Goal: Task Accomplishment & Management: Use online tool/utility

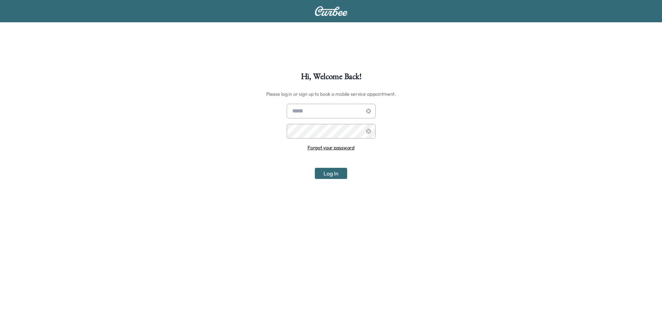
scroll to position [72, 0]
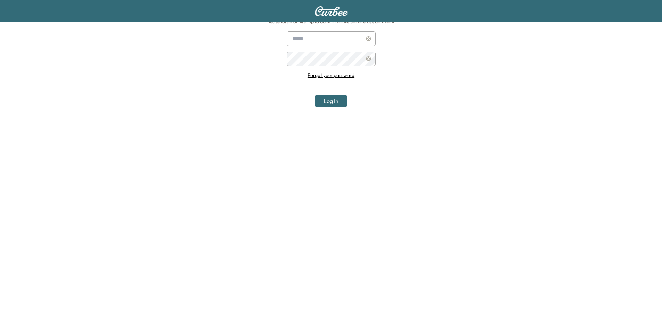
type input "**********"
click at [329, 100] on button "Log In" at bounding box center [331, 100] width 32 height 11
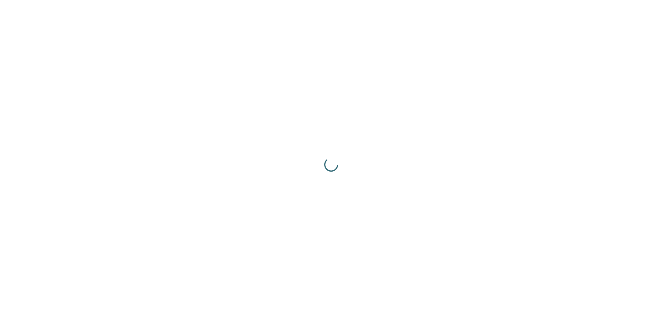
scroll to position [0, 0]
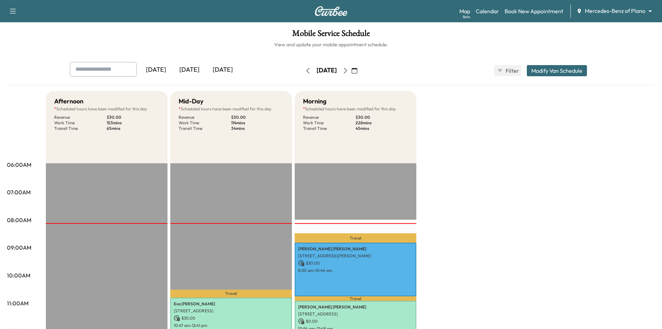
click at [161, 70] on div "[DATE]" at bounding box center [155, 70] width 33 height 16
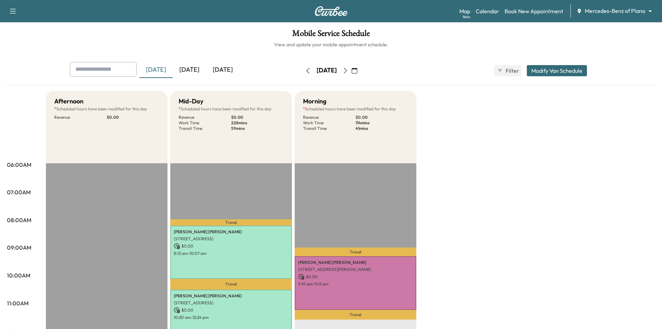
click at [193, 65] on div "[DATE]" at bounding box center [189, 70] width 33 height 16
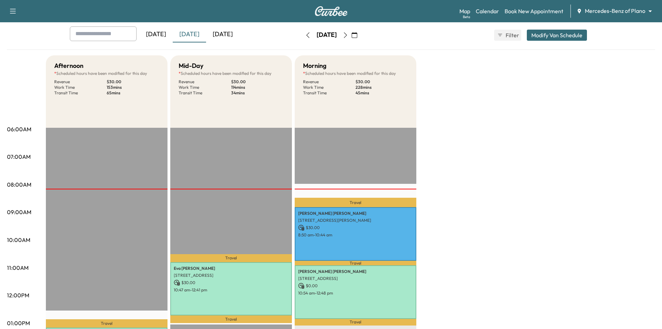
scroll to position [35, 0]
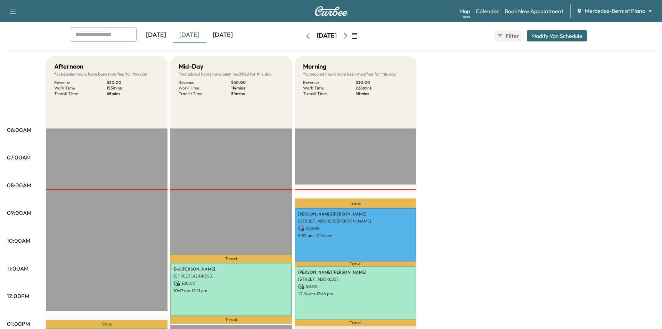
click at [160, 37] on div "[DATE]" at bounding box center [155, 35] width 33 height 16
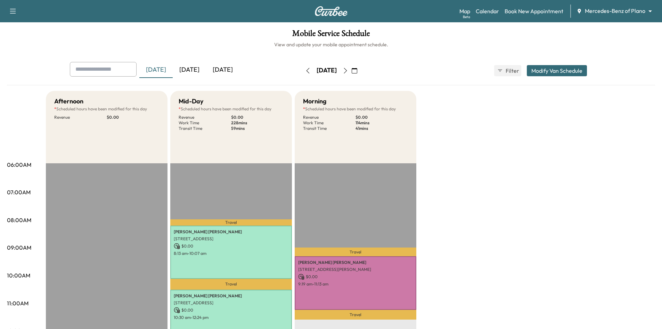
click at [305, 69] on icon "button" at bounding box center [308, 71] width 6 height 6
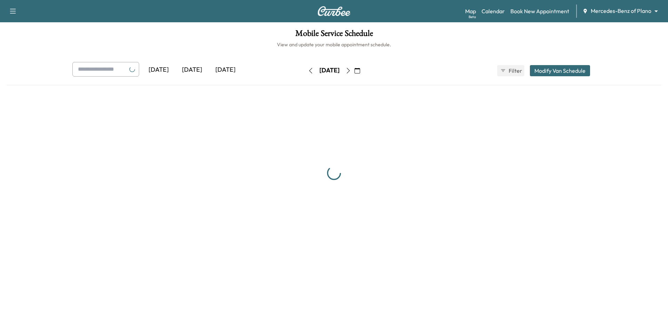
click at [305, 69] on button "button" at bounding box center [311, 70] width 12 height 11
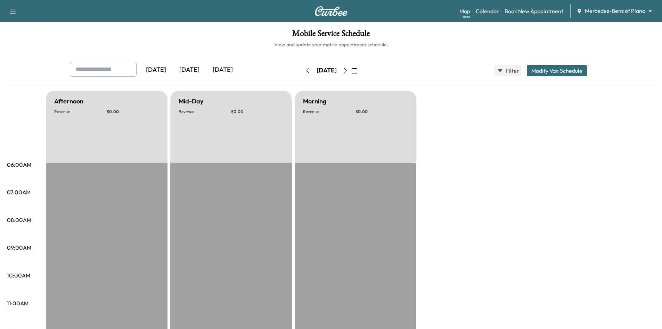
click at [305, 69] on icon "button" at bounding box center [308, 71] width 6 height 6
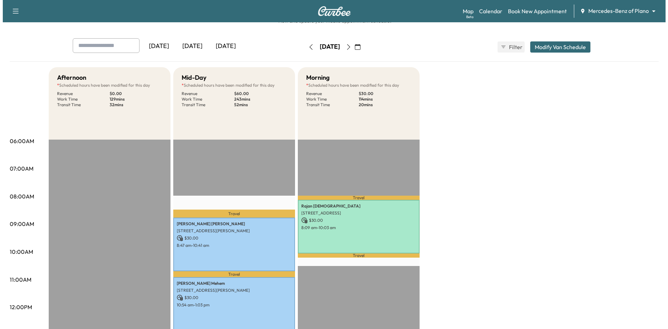
scroll to position [70, 0]
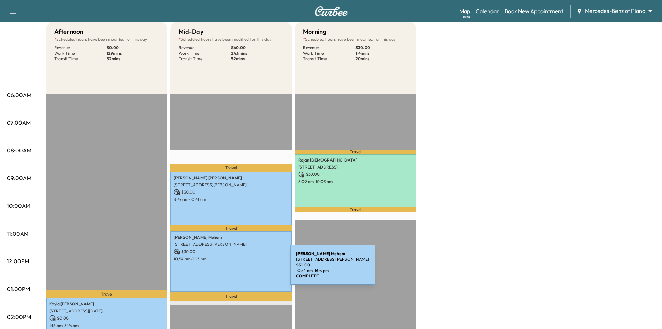
click at [238, 269] on div "[PERSON_NAME] [STREET_ADDRESS][PERSON_NAME] $ 30.00 10:54 am - 1:03 pm" at bounding box center [231, 261] width 122 height 60
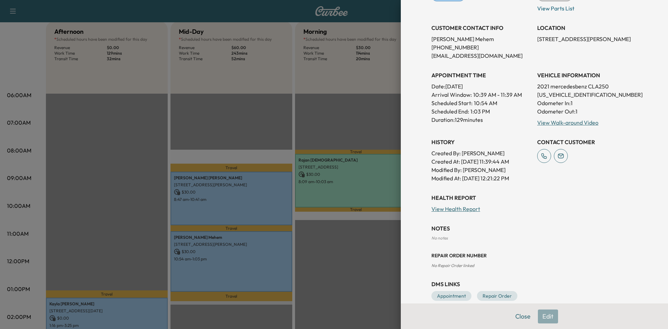
scroll to position [136, 0]
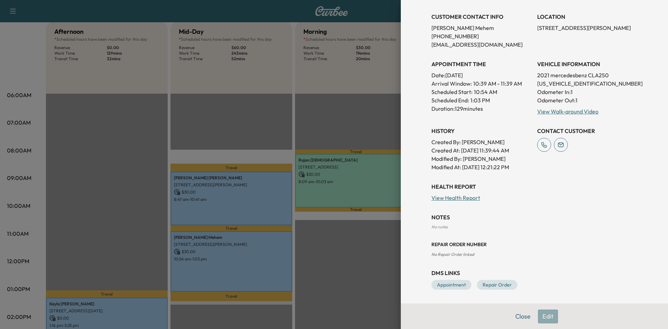
click at [545, 85] on p "[US_VEHICLE_IDENTIFICATION_NUMBER]" at bounding box center [587, 83] width 100 height 8
copy p "[US_VEHICLE_IDENTIFICATION_NUMBER]"
